Goal: Task Accomplishment & Management: Manage account settings

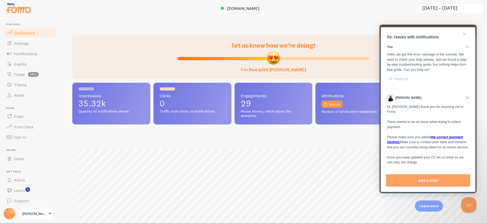
scroll to position [282, 0]
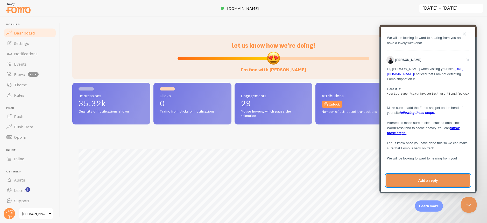
click at [425, 183] on button "Add a reply" at bounding box center [428, 180] width 84 height 12
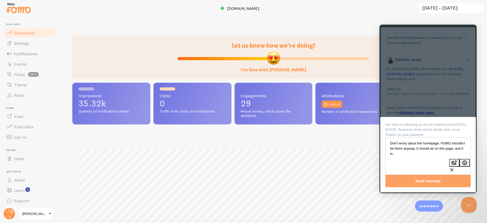
paste textarea "https://christinagalbato.com/free-workshop"
click at [393, 151] on textarea "Don't worry about the homepage. FOMO shouldn't be there anyway. It should be on…" at bounding box center [428, 152] width 84 height 28
type textarea "Don't worry about the homepage. FOMO shouldn't be there anyway. It should be on…"
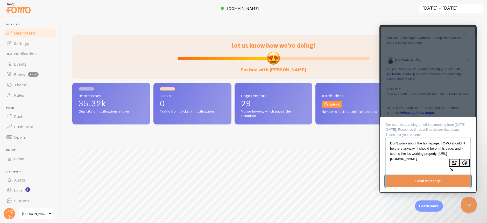
click at [417, 181] on button "Send message" at bounding box center [428, 181] width 85 height 12
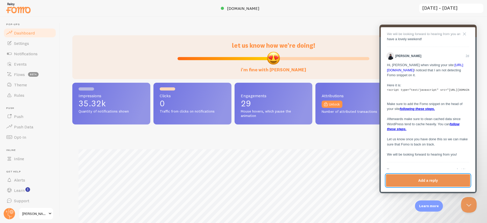
scroll to position [320, 0]
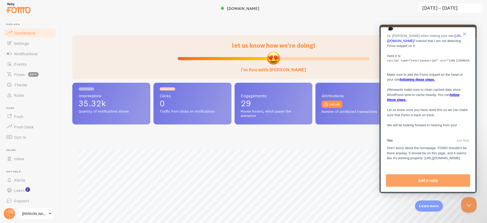
click at [464, 33] on button "Close" at bounding box center [465, 34] width 8 height 8
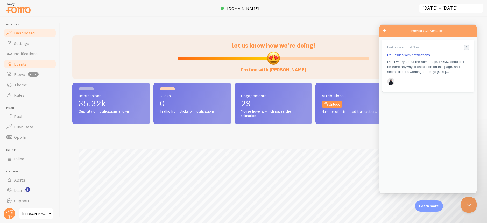
click at [31, 63] on link "Events" at bounding box center [29, 64] width 53 height 10
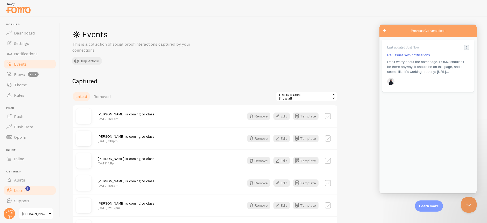
scroll to position [2, 0]
click at [29, 214] on span "[PERSON_NAME]" at bounding box center [34, 214] width 25 height 6
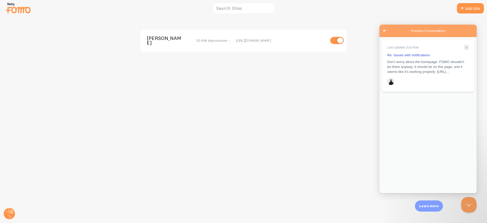
click at [240, 41] on div "https://christinagalbato.com" at bounding box center [281, 40] width 90 height 5
click at [155, 40] on span "[PERSON_NAME]" at bounding box center [168, 41] width 42 height 10
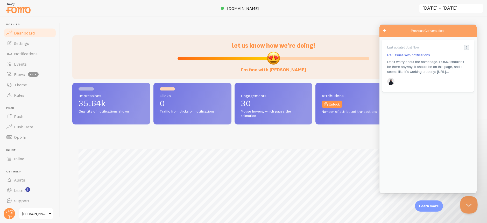
scroll to position [136, 399]
click at [468, 205] on button "Close Beacon popover" at bounding box center [469, 204] width 16 height 16
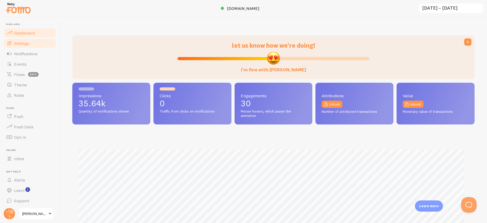
click at [29, 45] on span "Settings" at bounding box center [21, 43] width 15 height 5
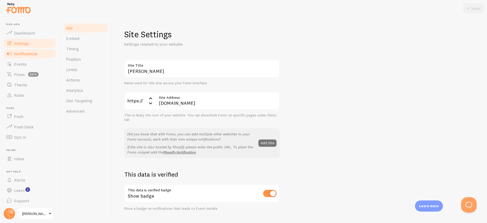
click at [26, 55] on span "Notifications" at bounding box center [26, 53] width 24 height 5
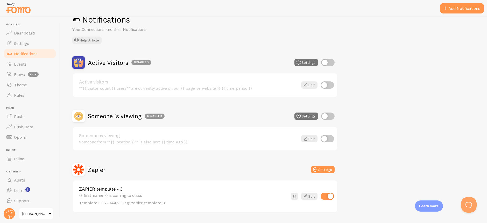
scroll to position [29, 0]
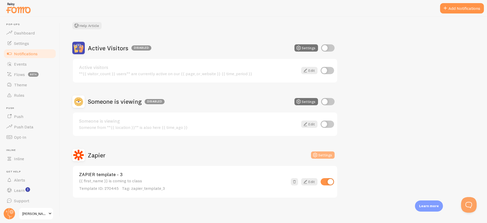
click at [314, 157] on icon at bounding box center [315, 155] width 6 height 6
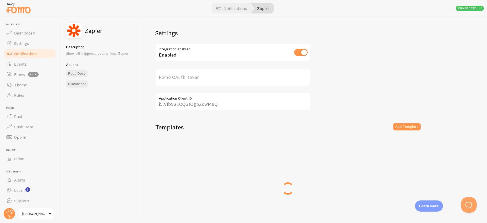
type input "WHgBGKD5hKf3n7AGAzlsvg=="
click at [195, 147] on link "ZAPIER template - 3" at bounding box center [266, 146] width 209 height 5
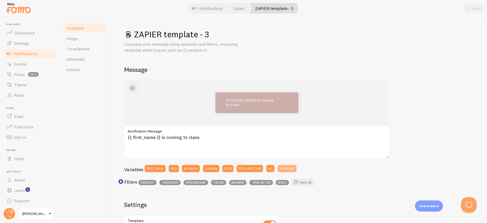
click at [289, 170] on button "time_ago" at bounding box center [287, 168] width 19 height 7
click at [447, 6] on button "Discard" at bounding box center [448, 8] width 26 height 10
type textarea "{{ first_name }} is coming to class"
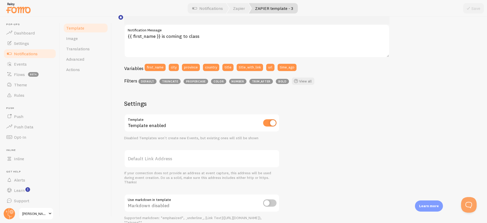
scroll to position [164, 0]
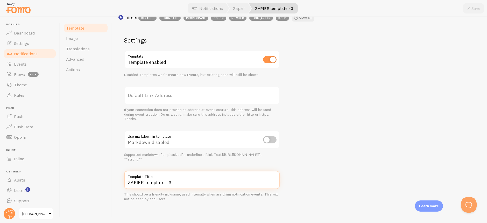
click at [157, 184] on input "ZAPIER template - 3" at bounding box center [202, 180] width 156 height 18
click at [133, 183] on input "ZAPIER template - 3" at bounding box center [202, 180] width 156 height 18
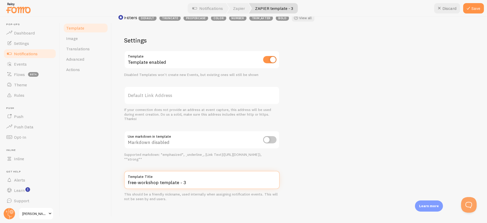
click at [195, 183] on input "free-workshop template - 3" at bounding box center [202, 180] width 156 height 18
type input "free-workshop template"
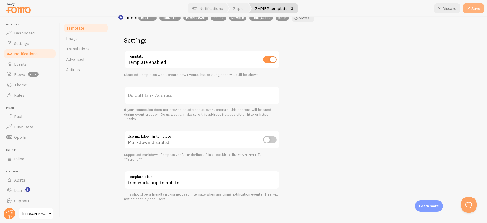
click at [472, 7] on button "Save" at bounding box center [474, 8] width 21 height 10
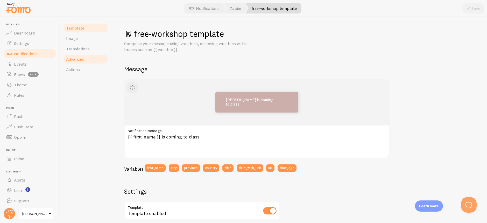
scroll to position [0, 0]
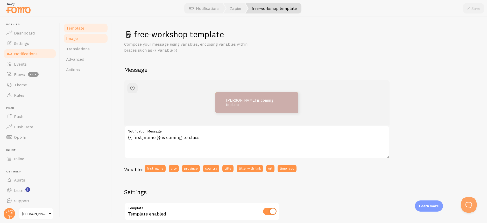
click at [79, 43] on link "Image" at bounding box center [85, 38] width 45 height 10
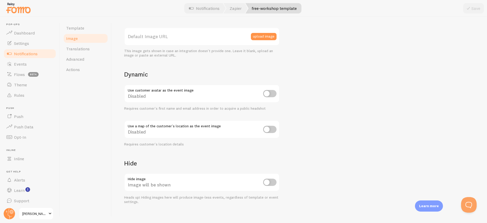
scroll to position [150, 0]
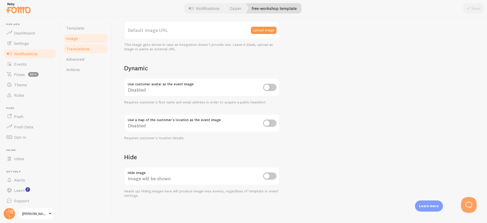
click at [91, 50] on link "Translations" at bounding box center [85, 49] width 45 height 10
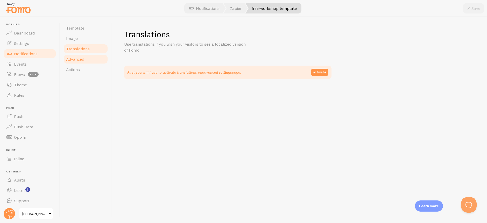
click at [87, 62] on link "Advanced" at bounding box center [85, 59] width 45 height 10
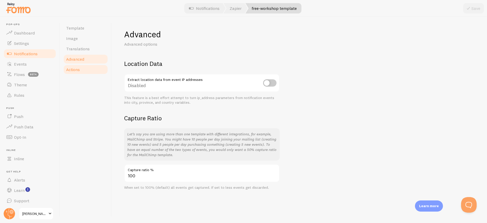
click at [74, 70] on span "Actions" at bounding box center [73, 69] width 14 height 5
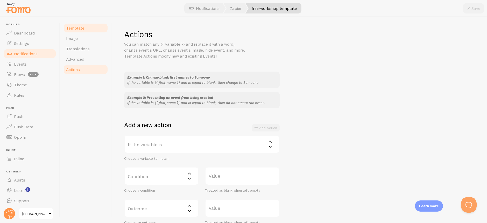
click at [83, 25] on span "Template" at bounding box center [75, 27] width 18 height 5
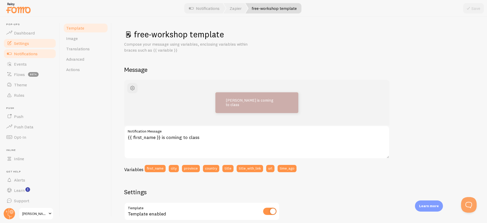
click at [31, 41] on link "Settings" at bounding box center [29, 43] width 53 height 10
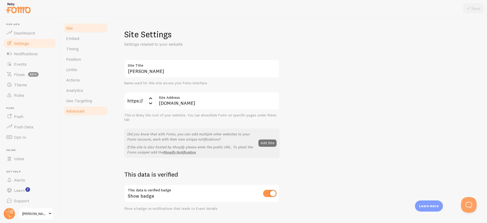
click at [83, 109] on span "Advanced" at bounding box center [75, 110] width 18 height 5
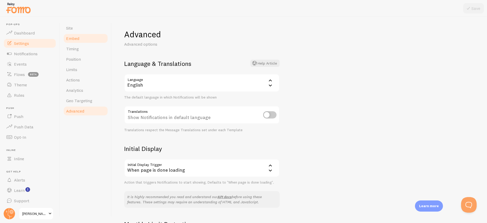
click at [77, 37] on span "Embed" at bounding box center [72, 38] width 13 height 5
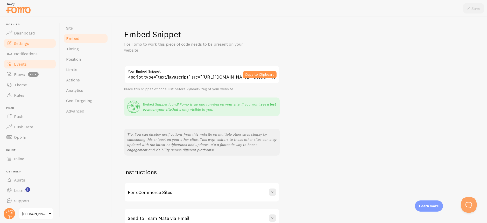
click at [26, 65] on span "Events" at bounding box center [20, 63] width 13 height 5
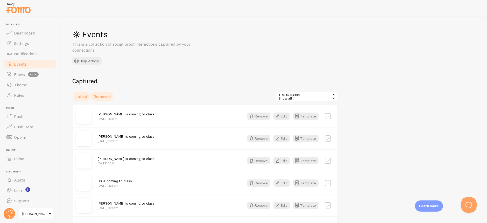
click at [108, 93] on link "Removed" at bounding box center [102, 96] width 23 height 10
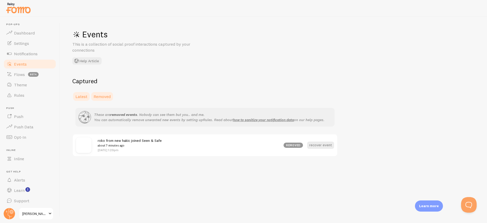
click at [81, 98] on span "Latest" at bounding box center [81, 96] width 12 height 5
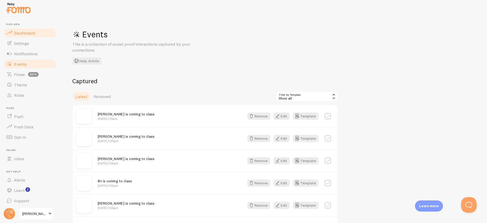
click at [17, 34] on span "Dashboard" at bounding box center [24, 32] width 21 height 5
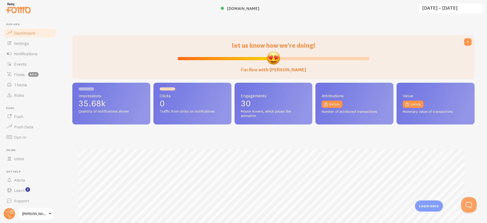
scroll to position [136, 399]
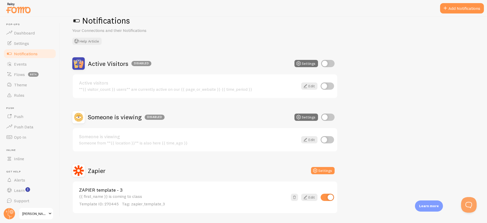
scroll to position [29, 0]
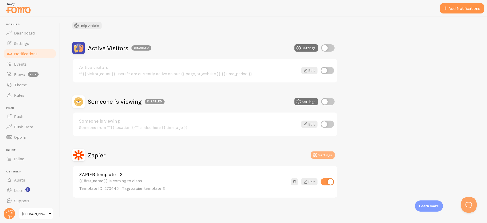
click at [323, 156] on button "Settings" at bounding box center [323, 155] width 24 height 7
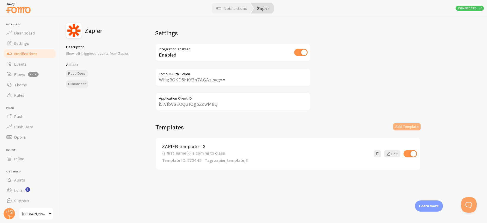
click at [408, 126] on button "Add Template" at bounding box center [408, 126] width 28 height 7
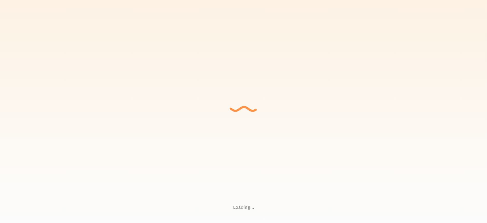
type input "WHgBGKD5hKf3n7AGAzlsvg=="
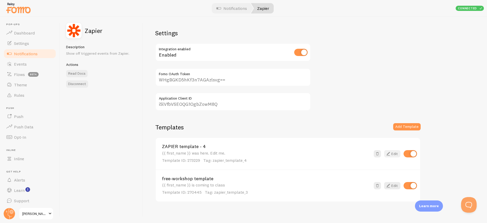
click at [392, 154] on link "Edit" at bounding box center [392, 153] width 16 height 7
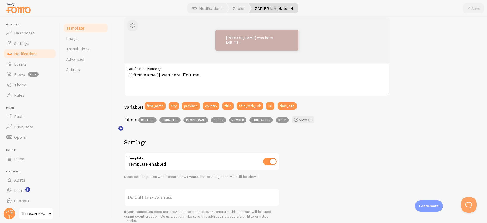
scroll to position [73, 0]
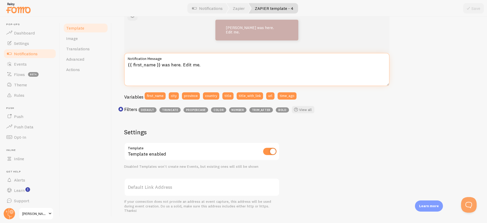
click at [210, 69] on textarea "{{ first_name }} was here. Edit me." at bounding box center [257, 69] width 266 height 33
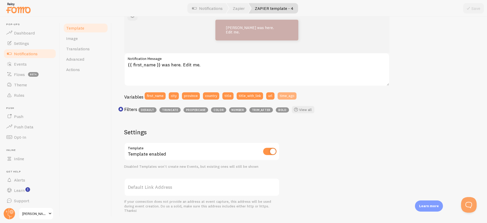
click at [293, 97] on button "time_ago" at bounding box center [287, 95] width 19 height 7
click at [404, 75] on div "[PERSON_NAME] was here. Edit me. {{ first_name }} was here. Edit me.{{ time_ago…" at bounding box center [299, 150] width 351 height 286
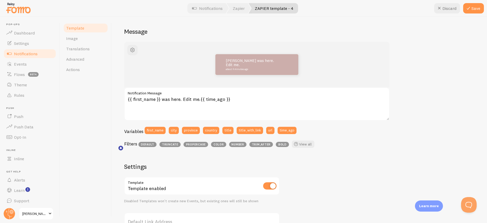
scroll to position [33, 0]
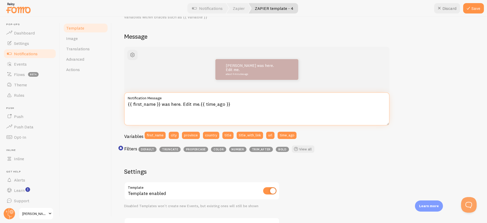
drag, startPoint x: 229, startPoint y: 104, endPoint x: 199, endPoint y: 104, distance: 29.6
click at [199, 104] on textarea "{{ first_name }} was here. Edit me.{{ time_ago }}" at bounding box center [257, 108] width 266 height 33
click at [233, 104] on textarea "{{ first_name }} was here. Edit me." at bounding box center [257, 108] width 266 height 33
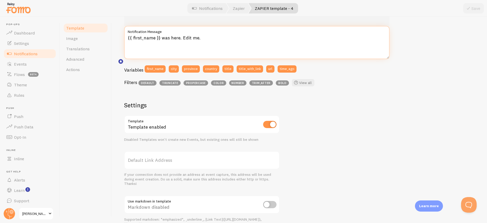
scroll to position [164, 0]
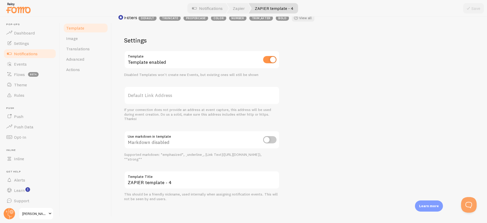
type textarea "{{ first_name }} was here. Edit me."
click at [163, 186] on input "ZAPIER template - 4" at bounding box center [202, 180] width 156 height 18
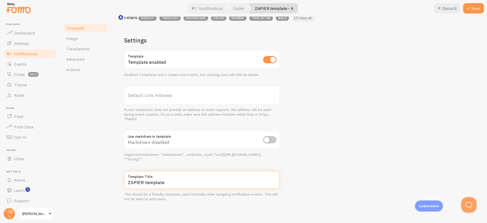
click at [136, 183] on input "ZAPIER template" at bounding box center [202, 180] width 156 height 18
type input "seen-and-safe template"
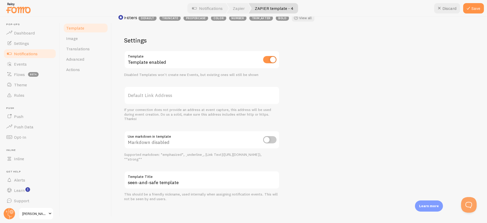
click at [393, 124] on div "[PERSON_NAME] was here. Edit me. {{ first_name }} was here. Edit me. Notificati…" at bounding box center [299, 58] width 351 height 286
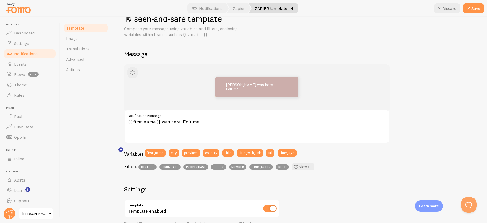
scroll to position [0, 0]
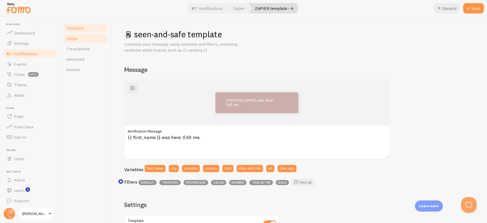
click at [76, 40] on span "Image" at bounding box center [72, 38] width 12 height 5
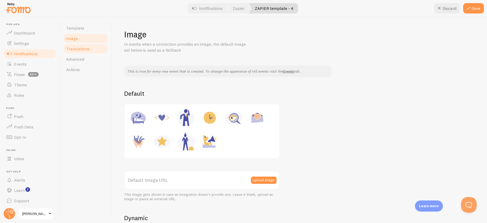
click at [99, 47] on link "Translations" at bounding box center [85, 49] width 45 height 10
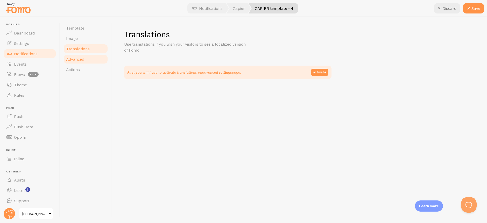
click at [85, 58] on link "Advanced" at bounding box center [85, 59] width 45 height 10
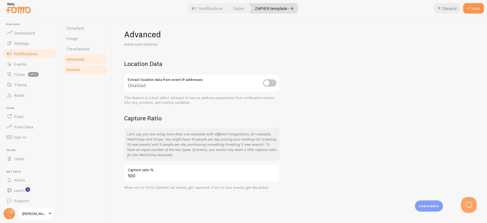
click at [85, 72] on link "Actions" at bounding box center [85, 69] width 45 height 10
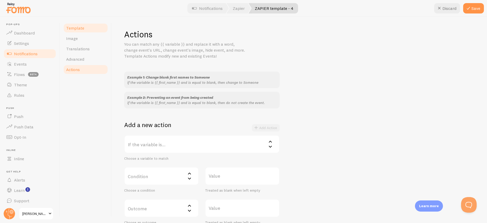
click at [87, 27] on link "Template" at bounding box center [85, 28] width 45 height 10
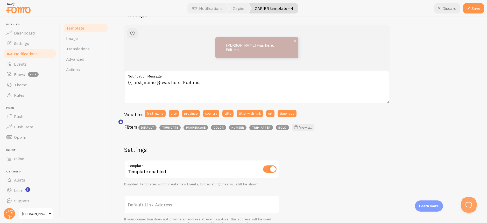
scroll to position [60, 0]
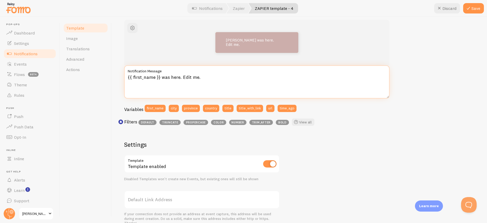
drag, startPoint x: 160, startPoint y: 78, endPoint x: 200, endPoint y: 78, distance: 40.0
click at [200, 78] on textarea "{{ first_name }} was here. Edit me." at bounding box center [257, 81] width 266 height 33
click at [160, 78] on textarea "{{ first_name }} joined" at bounding box center [257, 81] width 266 height 33
click at [193, 76] on textarea "{{ first_name }} from joined" at bounding box center [257, 81] width 266 height 33
click at [171, 75] on textarea "{{ first_name }} from joined Seen & Safe" at bounding box center [257, 81] width 266 height 33
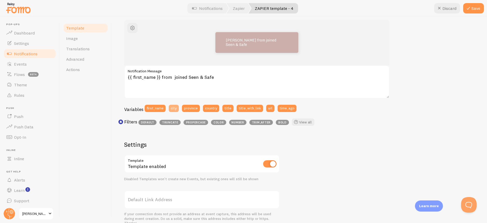
click at [171, 108] on button "city" at bounding box center [174, 108] width 10 height 7
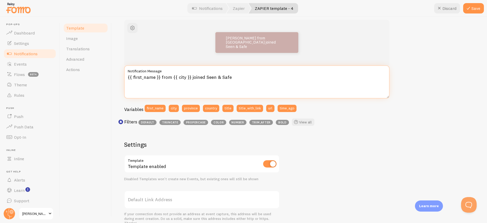
click at [238, 81] on textarea "{{ first_name }} from {{ city }} joined Seen & Safe" at bounding box center [257, 81] width 266 height 33
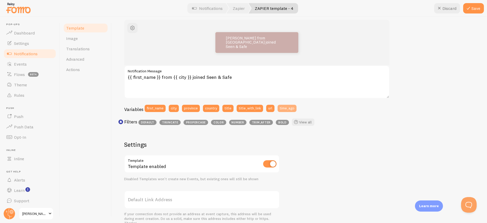
click at [285, 108] on button "time_ago" at bounding box center [287, 108] width 19 height 7
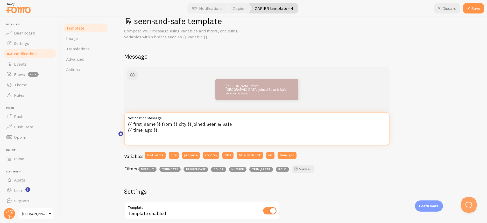
scroll to position [0, 0]
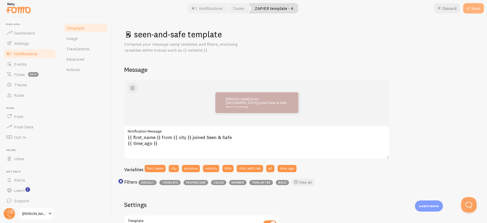
click at [472, 10] on button "Save" at bounding box center [474, 8] width 21 height 10
type textarea "{{ first_name }} from {{ city }} joined Seen &amp; Safe {{ time_ago }}"
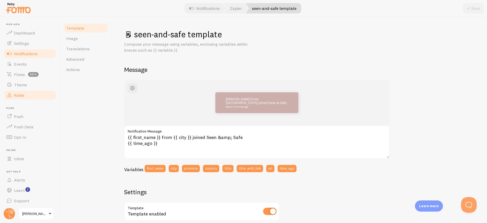
click at [26, 96] on link "Rules" at bounding box center [29, 95] width 53 height 10
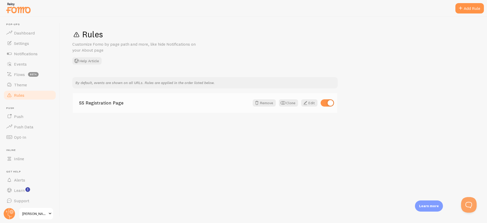
click at [114, 107] on div "SS Registration Page Remove Clone Edit" at bounding box center [205, 103] width 265 height 20
click at [113, 102] on link "SS Registration Page" at bounding box center [164, 103] width 171 height 5
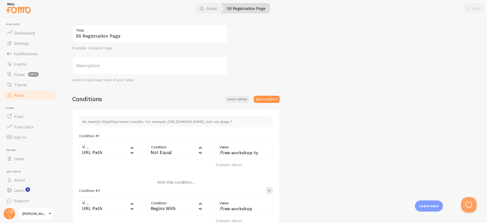
scroll to position [177, 0]
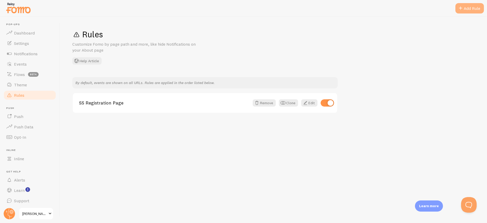
click at [463, 9] on span at bounding box center [461, 8] width 6 height 6
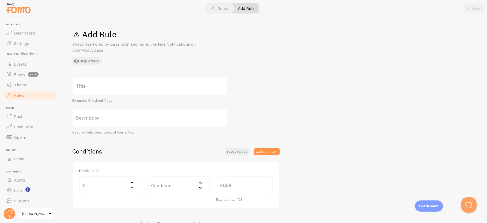
click at [88, 86] on label "Title" at bounding box center [150, 86] width 156 height 18
click at [88, 86] on input "Title" at bounding box center [150, 86] width 156 height 18
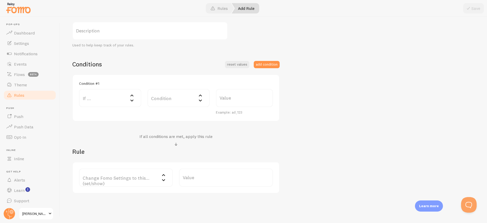
scroll to position [103, 0]
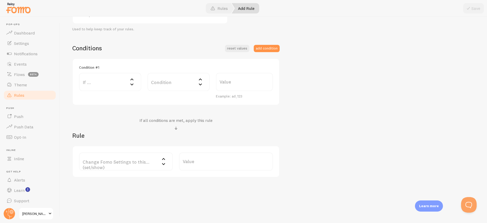
type input "SS Sales Page"
click at [108, 81] on label "If ..." at bounding box center [110, 82] width 62 height 18
click at [119, 101] on li "URL Path" at bounding box center [110, 98] width 61 height 9
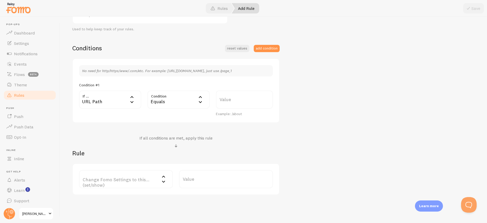
click at [168, 102] on div "Equals" at bounding box center [179, 100] width 62 height 18
click at [175, 135] on li "Begins With" at bounding box center [178, 134] width 61 height 9
click at [260, 49] on button "add condition" at bounding box center [267, 48] width 26 height 7
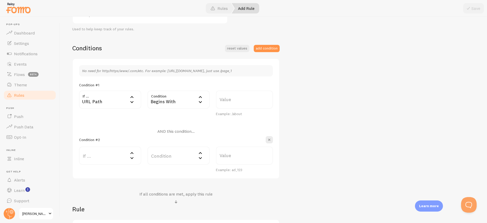
click at [234, 101] on label "Value" at bounding box center [244, 100] width 57 height 18
click at [234, 101] on input "Value" at bounding box center [244, 100] width 57 height 18
paste input "/seen-and-safe"
type input "/seen-and-safe"
click at [328, 113] on div "SS Sales Page Title Example: Checkout Page Description Used to help keep track …" at bounding box center [273, 112] width 403 height 277
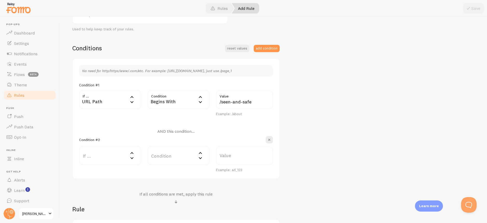
click at [109, 160] on label "If ..." at bounding box center [110, 156] width 62 height 18
click at [108, 171] on li "URL Path" at bounding box center [110, 172] width 61 height 9
click at [181, 160] on div "Equals" at bounding box center [179, 156] width 62 height 18
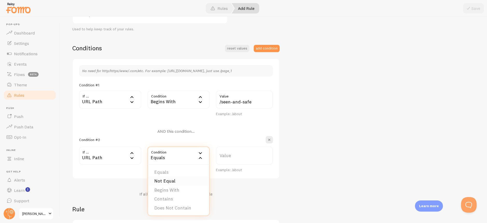
click at [176, 180] on li "Not Equal" at bounding box center [178, 181] width 61 height 9
click at [237, 157] on label "Value" at bounding box center [244, 156] width 57 height 18
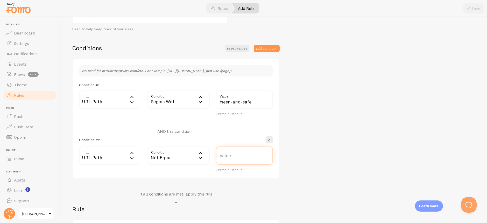
click at [237, 157] on input "Value" at bounding box center [244, 156] width 57 height 18
paste input "/seen-and-safe"
type input "/seen-and-safe-ty"
click at [362, 119] on div "SS Sales Page Title Example: Checkout Page Description Used to help keep track …" at bounding box center [273, 112] width 403 height 277
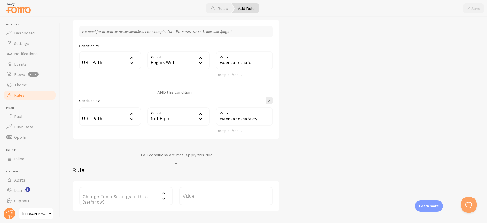
scroll to position [177, 0]
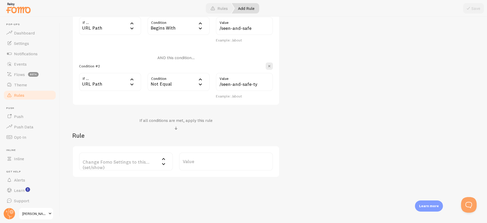
click at [151, 165] on label "Change Fomo Settings to this... (set/show)" at bounding box center [126, 162] width 94 height 18
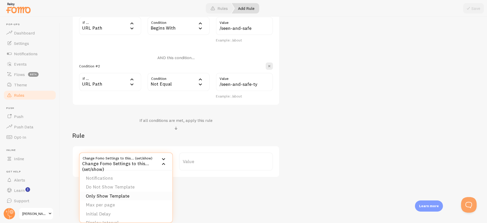
click at [122, 198] on li "Only Show Template" at bounding box center [126, 196] width 93 height 9
click at [217, 169] on label "Template" at bounding box center [226, 162] width 94 height 18
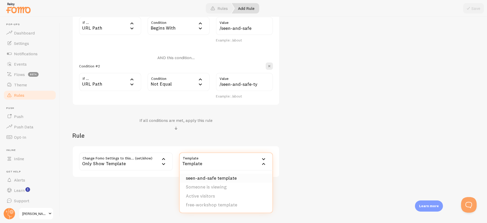
click at [214, 181] on li "seen-and-safe template" at bounding box center [226, 178] width 93 height 9
click at [332, 149] on div "SS Sales Page Title Example: Checkout Page Description Used to help keep track …" at bounding box center [273, 38] width 403 height 277
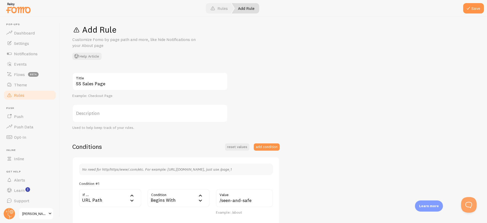
scroll to position [0, 0]
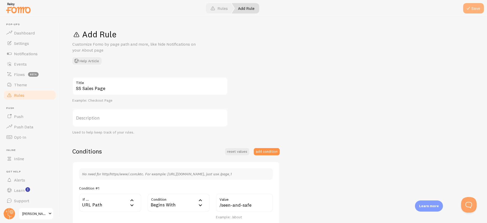
click at [474, 10] on button "Save" at bounding box center [474, 8] width 21 height 10
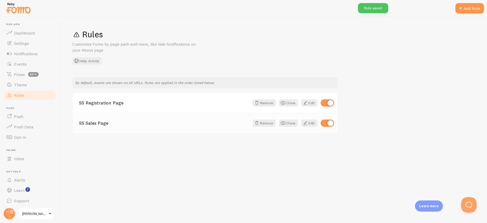
click at [97, 123] on link "SS Sales Page" at bounding box center [164, 123] width 171 height 5
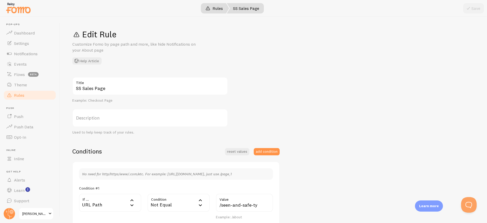
click at [217, 9] on link "Rules" at bounding box center [215, 8] width 30 height 10
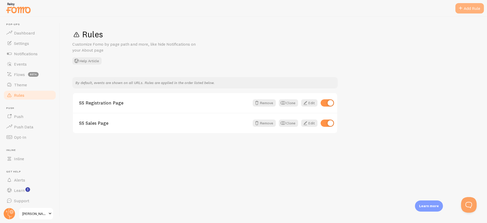
click at [463, 10] on span at bounding box center [461, 8] width 6 height 6
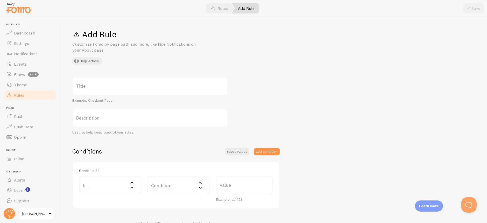
click at [99, 83] on label "Title" at bounding box center [150, 86] width 156 height 18
click at [99, 83] on input "Title" at bounding box center [150, 86] width 156 height 18
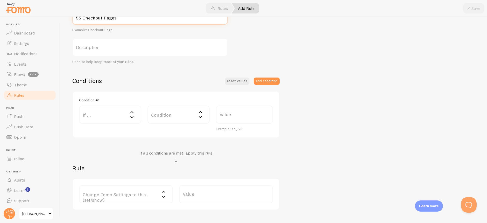
scroll to position [102, 0]
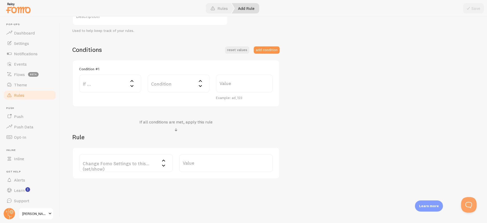
type input "SS Checkout Pages"
click at [126, 90] on label "If ..." at bounding box center [110, 83] width 62 height 18
click at [109, 127] on li "URL Host" at bounding box center [110, 127] width 61 height 9
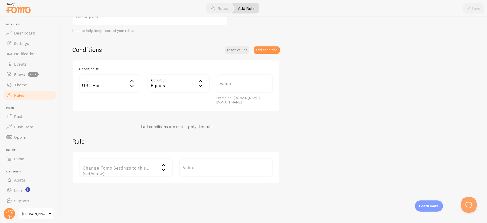
click at [121, 80] on div "URL Host" at bounding box center [110, 83] width 62 height 18
click at [111, 110] on li "URL Parameter" at bounding box center [110, 109] width 61 height 9
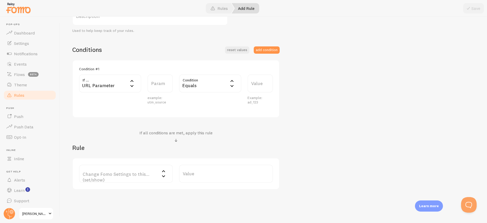
click at [123, 80] on div "URL Parameter" at bounding box center [110, 83] width 62 height 18
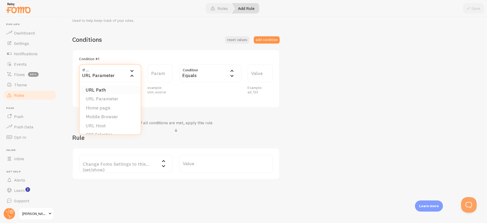
click at [108, 90] on li "URL Path" at bounding box center [110, 90] width 61 height 9
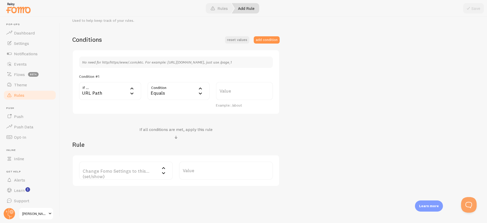
click at [124, 95] on div "URL Path" at bounding box center [110, 91] width 62 height 18
click at [104, 140] on li "URL Host" at bounding box center [110, 143] width 61 height 9
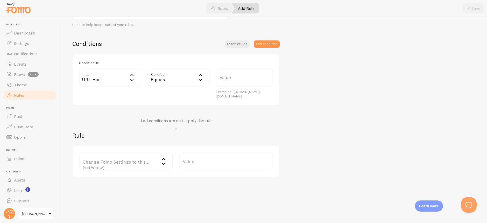
click at [230, 78] on label "Value" at bounding box center [244, 77] width 57 height 18
click at [230, 78] on input "Value" at bounding box center [244, 77] width 57 height 18
paste input "[DOMAIN_NAME]"
type input "[DOMAIN_NAME]"
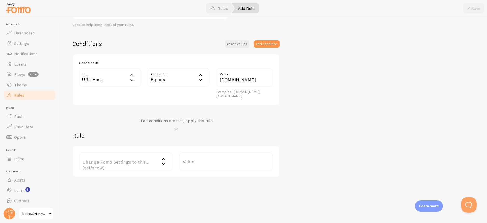
click at [303, 83] on div "SS Checkout Pages Title Example: Checkout Page Description Used to help keep tr…" at bounding box center [273, 73] width 403 height 208
click at [259, 44] on button "add condition" at bounding box center [267, 43] width 26 height 7
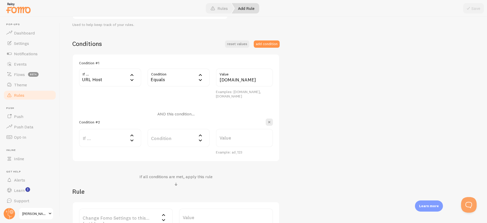
click at [100, 139] on label "If ..." at bounding box center [110, 138] width 62 height 18
click at [112, 155] on li "URL Path" at bounding box center [110, 154] width 61 height 9
click at [181, 138] on div "Equals" at bounding box center [179, 138] width 62 height 18
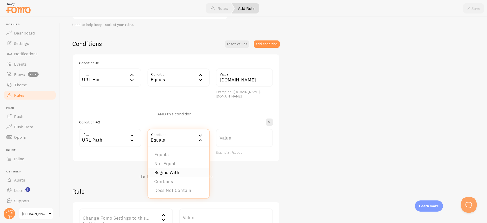
click at [180, 174] on li "Begins With" at bounding box center [178, 172] width 61 height 9
click at [218, 136] on label "Value" at bounding box center [244, 138] width 57 height 18
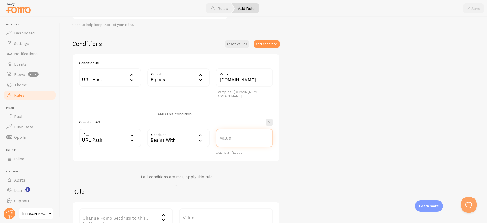
click at [218, 136] on input "Value" at bounding box center [244, 138] width 57 height 18
click at [226, 135] on label "Value" at bounding box center [244, 138] width 57 height 18
click at [226, 135] on input "Value" at bounding box center [244, 138] width 57 height 18
paste input "/products/seen-and-safe-tier-1"
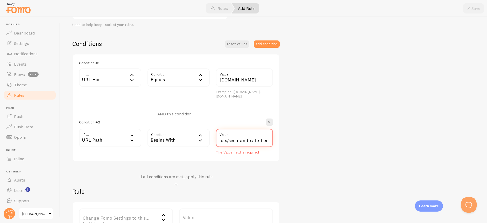
type input "/products/seen-and-safe-tier-1"
click at [305, 137] on div "SS Checkout Pages Title Example: Checkout Page Description Used to help keep tr…" at bounding box center [273, 101] width 403 height 264
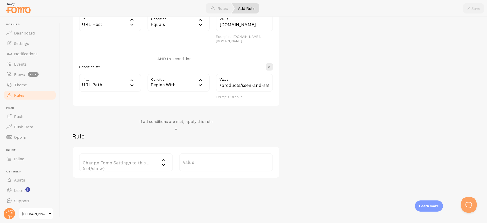
scroll to position [164, 0]
click at [135, 163] on label "Change Fomo Settings to this... (set/show)" at bounding box center [126, 162] width 94 height 18
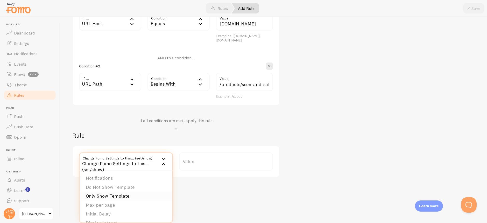
click at [106, 196] on li "Only Show Template" at bounding box center [126, 196] width 93 height 9
click at [203, 167] on label "Template" at bounding box center [226, 162] width 94 height 18
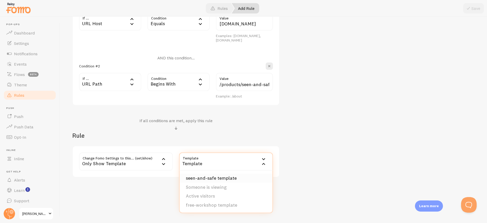
click at [226, 180] on li "seen-and-safe template" at bounding box center [226, 178] width 93 height 9
click at [348, 159] on div "SS Checkout Pages Title Example: Checkout Page Description Used to help keep tr…" at bounding box center [273, 45] width 403 height 264
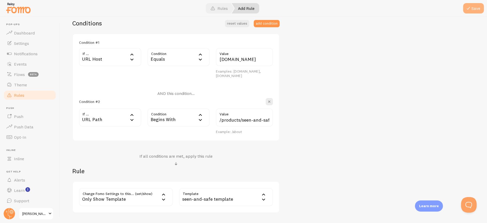
scroll to position [64, 0]
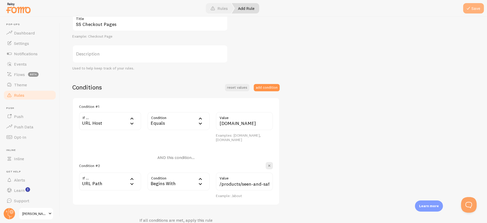
click at [473, 10] on button "Save" at bounding box center [474, 8] width 21 height 10
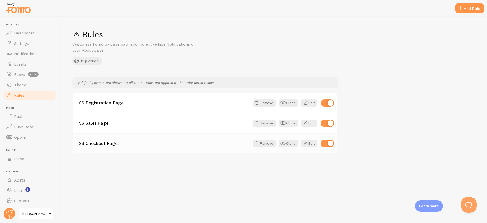
click at [113, 145] on link "SS Checkout Pages" at bounding box center [164, 143] width 171 height 5
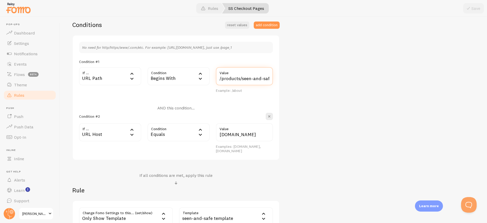
scroll to position [0, 13]
drag, startPoint x: 258, startPoint y: 78, endPoint x: 290, endPoint y: 77, distance: 31.7
click at [290, 77] on div "SS Checkout Pages Title Example: Checkout Page Description Used to help keep tr…" at bounding box center [273, 91] width 403 height 282
click at [303, 79] on div "SS Checkout Pages Title Example: Checkout Page Description Used to help keep tr…" at bounding box center [273, 91] width 403 height 282
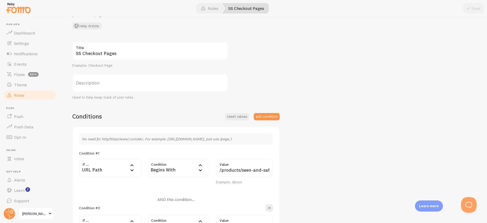
scroll to position [27, 0]
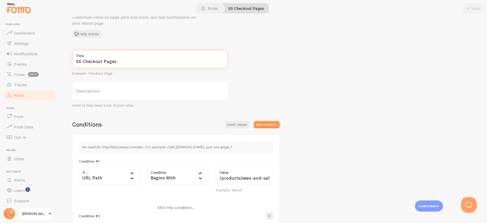
click at [120, 60] on input "SS Checkout Pages" at bounding box center [150, 59] width 156 height 18
type input "SS Checkout Page"
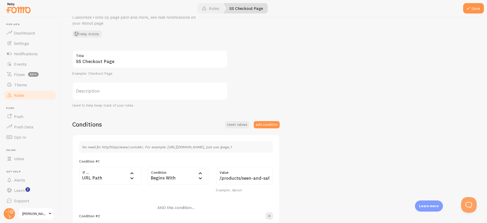
click at [345, 89] on div "SS Checkout Page Title Example: Checkout Page Description Used to help keep tra…" at bounding box center [273, 191] width 403 height 282
click at [469, 10] on span at bounding box center [469, 8] width 6 height 6
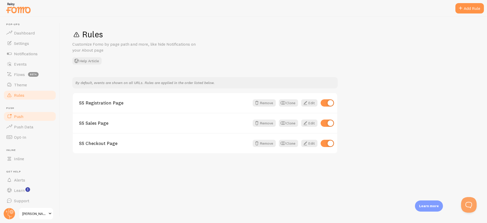
scroll to position [2, 0]
click at [21, 63] on span "Events" at bounding box center [20, 62] width 13 height 5
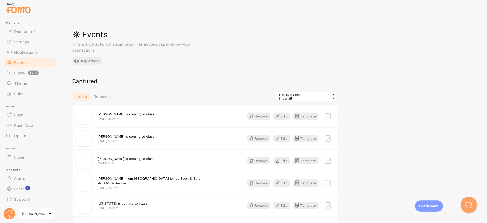
click at [307, 96] on div "Show all" at bounding box center [307, 96] width 62 height 10
click at [306, 118] on li "seen-and-safe template" at bounding box center [306, 118] width 61 height 8
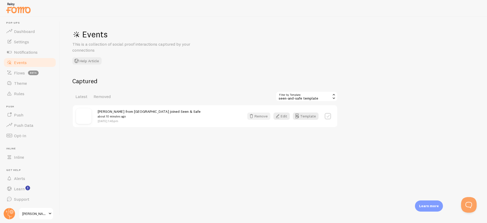
click at [262, 116] on button "Remove" at bounding box center [259, 116] width 23 height 7
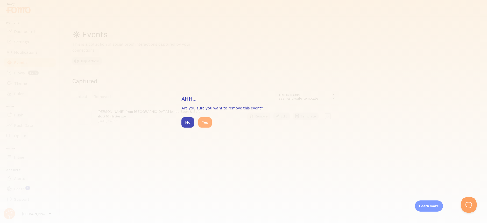
click at [207, 123] on button "Yes" at bounding box center [204, 122] width 13 height 10
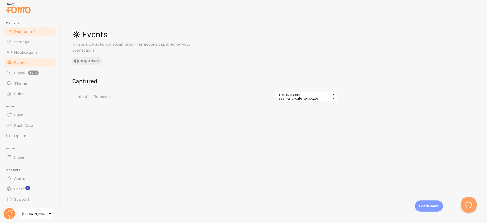
click at [23, 33] on span "Dashboard" at bounding box center [24, 31] width 21 height 5
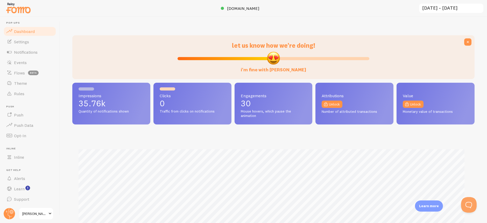
scroll to position [136, 399]
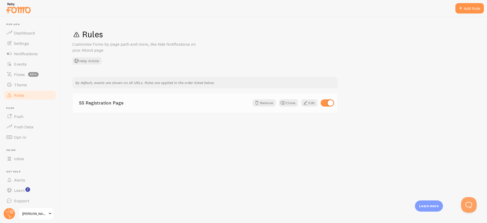
click at [116, 103] on link "SS Registration Page" at bounding box center [164, 103] width 171 height 5
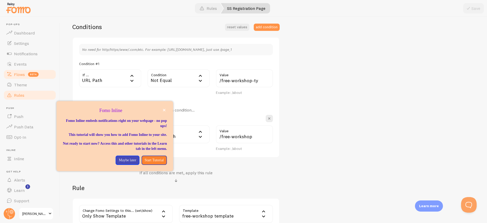
scroll to position [2, 0]
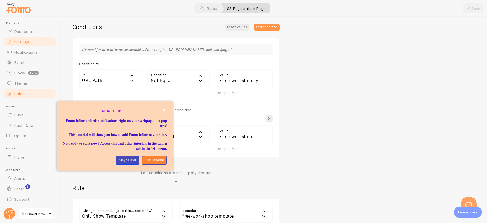
click at [30, 44] on link "Settings" at bounding box center [29, 42] width 53 height 10
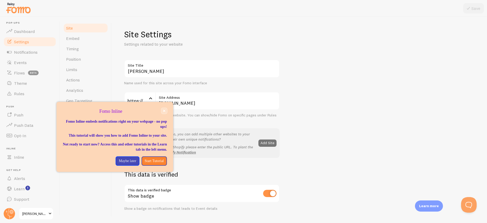
click at [164, 111] on icon "close," at bounding box center [164, 111] width 3 height 3
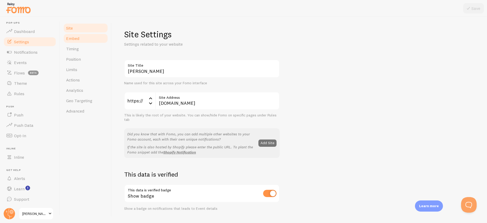
click at [87, 38] on link "Embed" at bounding box center [85, 38] width 45 height 10
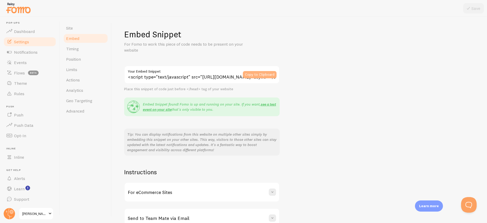
click at [262, 75] on button "Copy to Clipboard" at bounding box center [260, 74] width 34 height 7
click at [35, 61] on link "Events" at bounding box center [29, 62] width 53 height 10
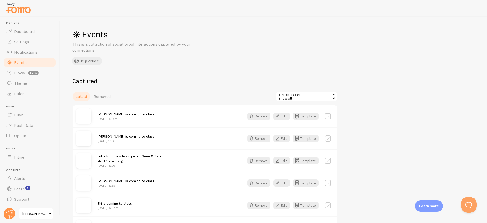
click at [297, 92] on div "Show all" at bounding box center [307, 96] width 62 height 10
click at [303, 120] on li "seen-and-safe template" at bounding box center [306, 118] width 61 height 8
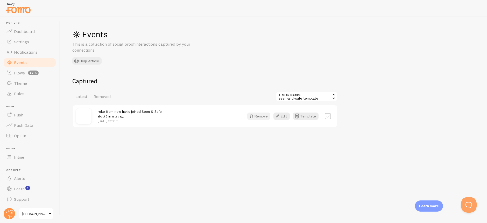
click at [262, 118] on button "Remove" at bounding box center [259, 116] width 23 height 7
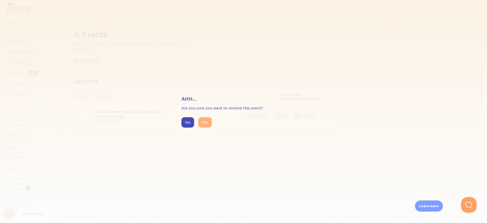
click at [207, 123] on button "Yes" at bounding box center [204, 122] width 13 height 10
